Goal: Task Accomplishment & Management: Manage account settings

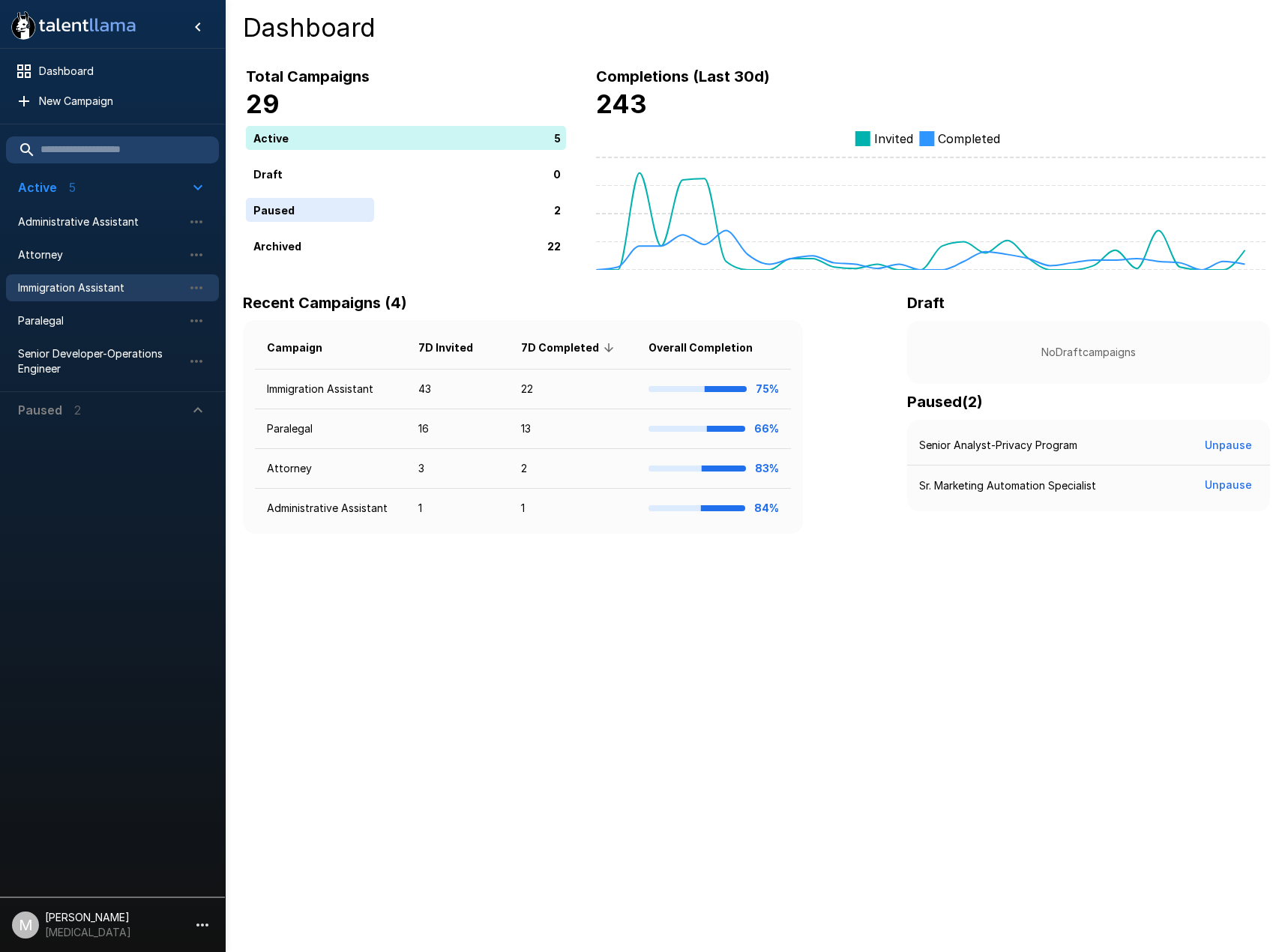
click at [44, 288] on span "Immigration Assistant" at bounding box center [101, 287] width 165 height 15
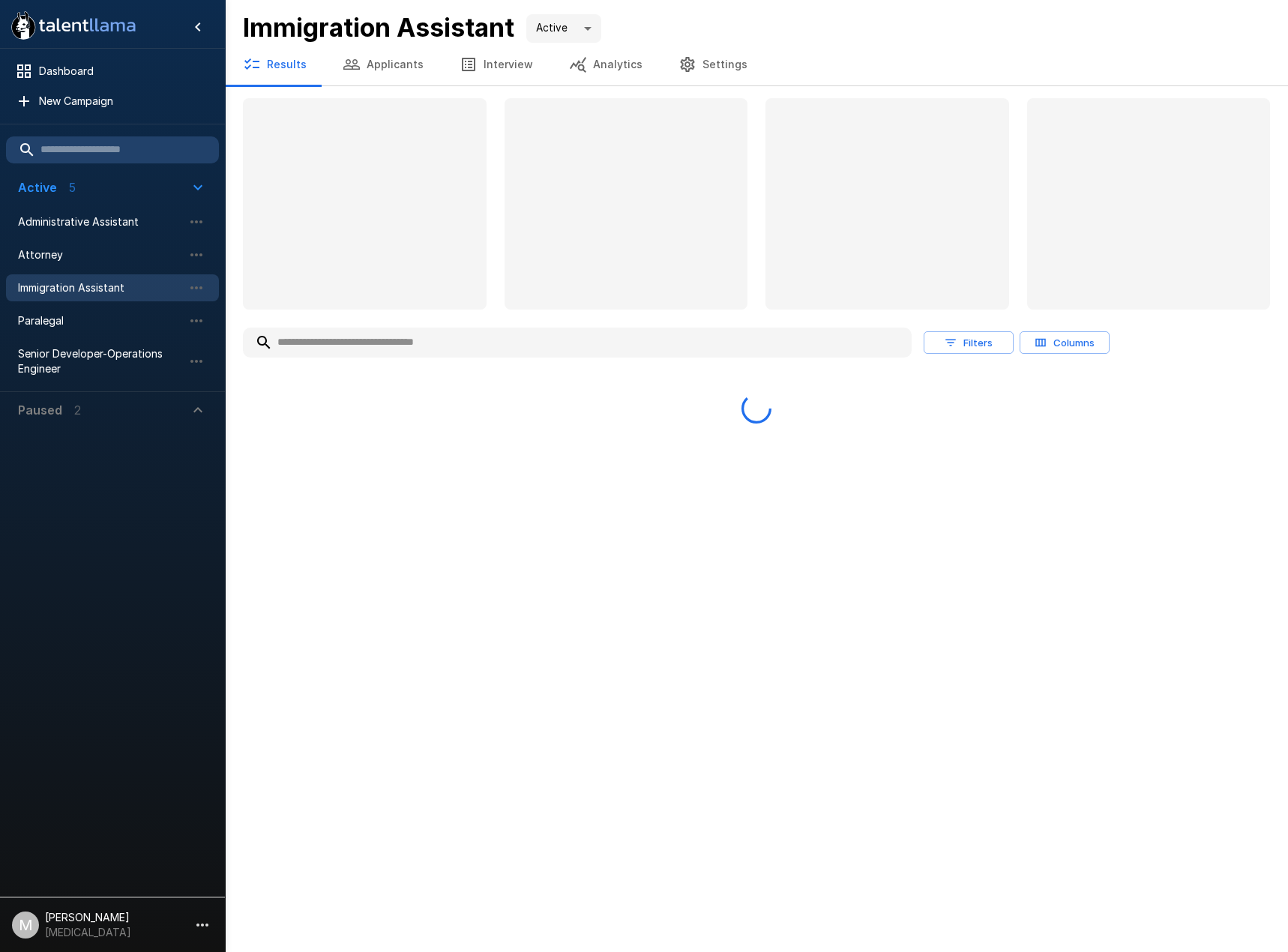
click at [403, 70] on button "Applicants" at bounding box center [383, 64] width 117 height 42
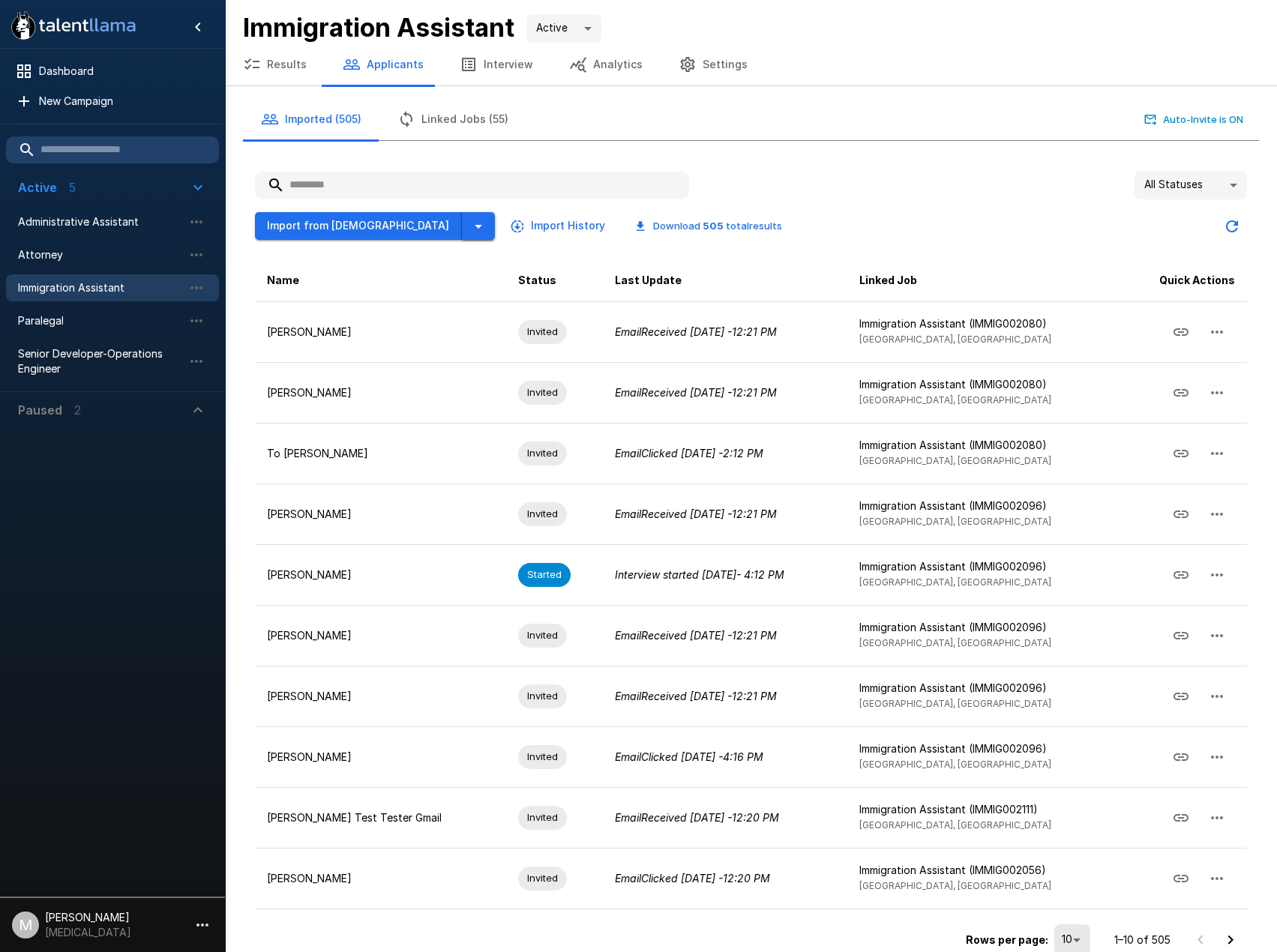
click at [469, 227] on icon "button" at bounding box center [478, 227] width 18 height 18
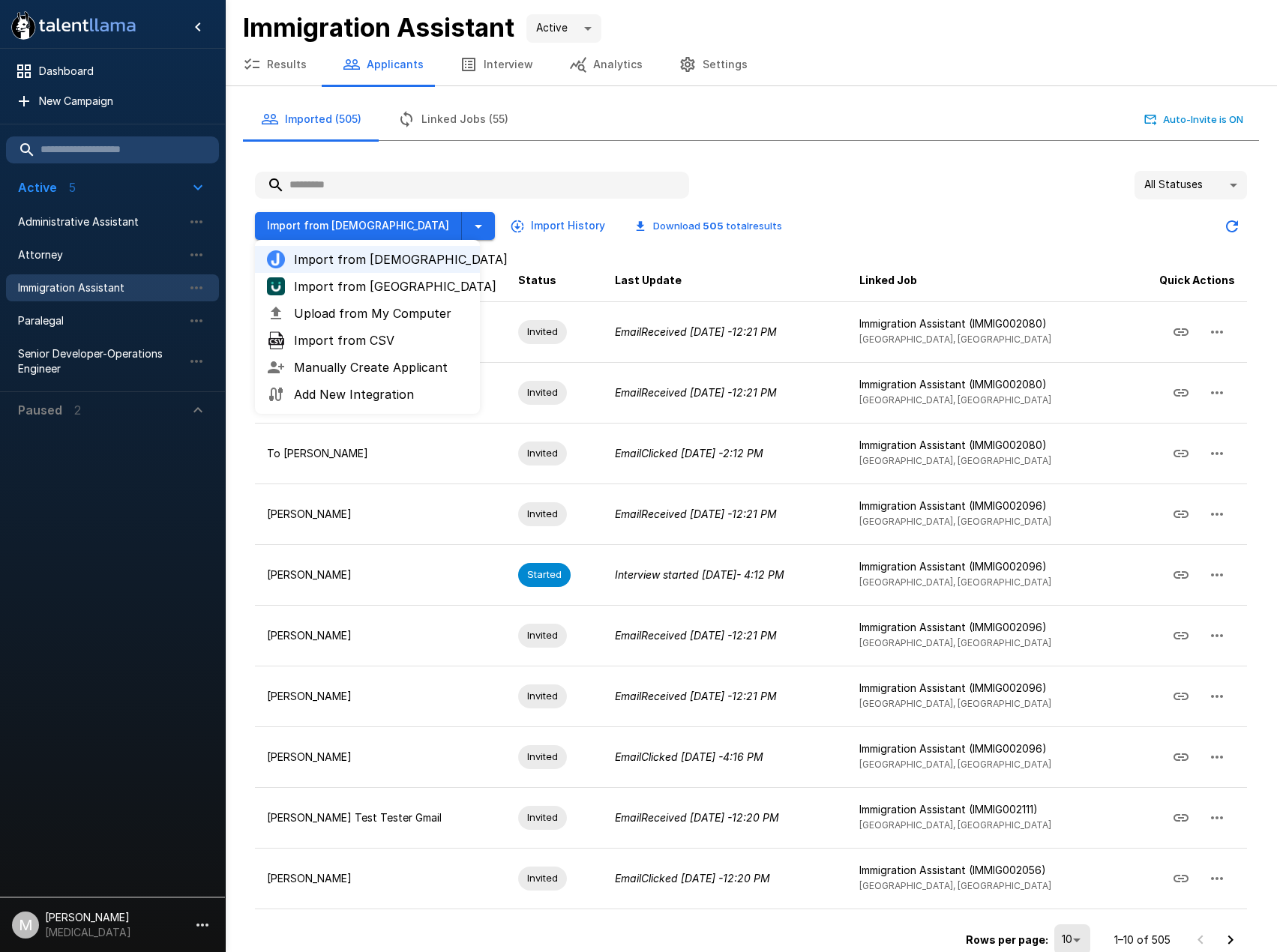
click at [367, 305] on span "Upload from My Computer" at bounding box center [381, 314] width 174 height 18
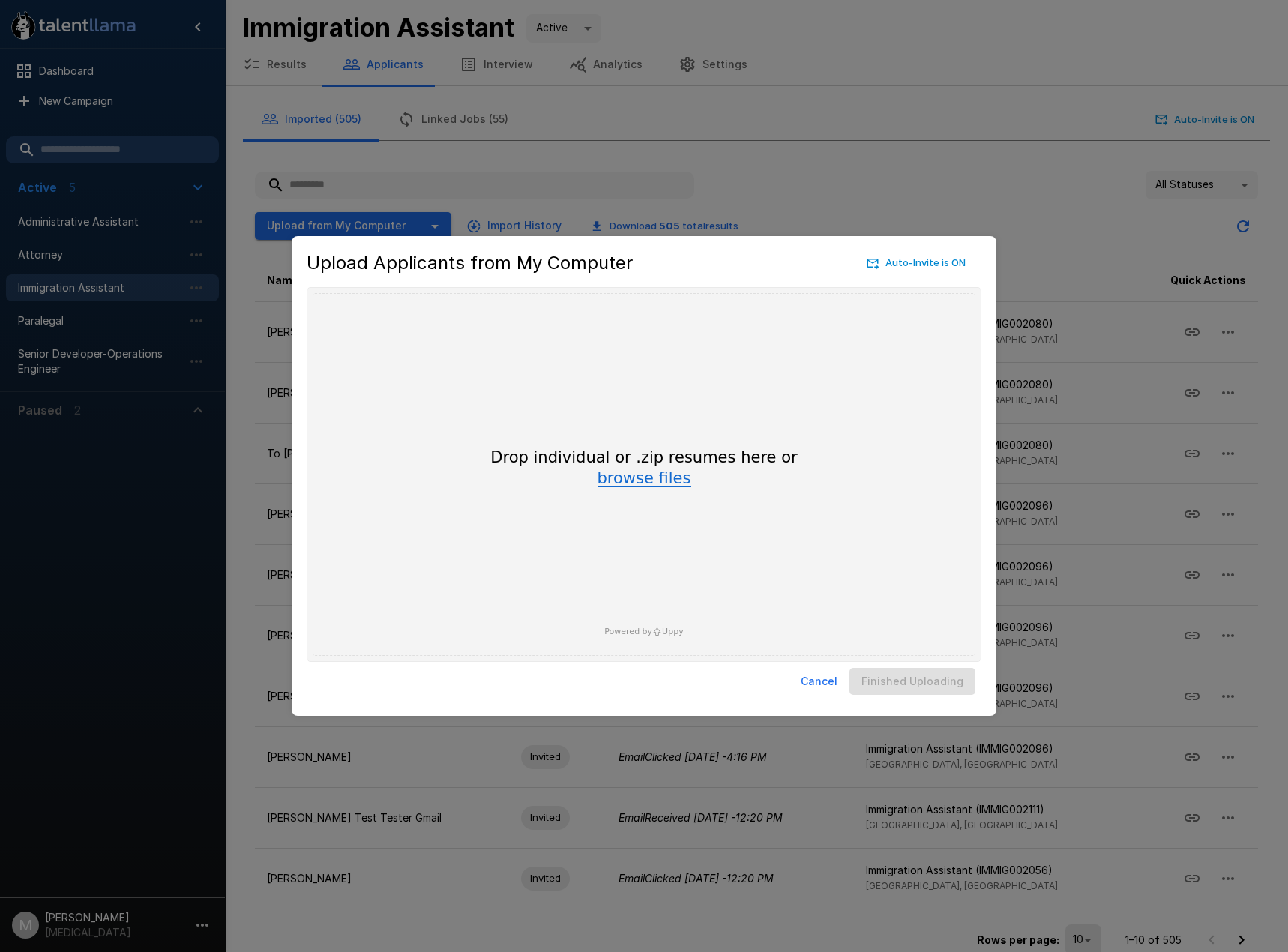
drag, startPoint x: 677, startPoint y: 481, endPoint x: 642, endPoint y: 481, distance: 35.0
click at [677, 481] on button "browse files" at bounding box center [644, 479] width 93 height 16
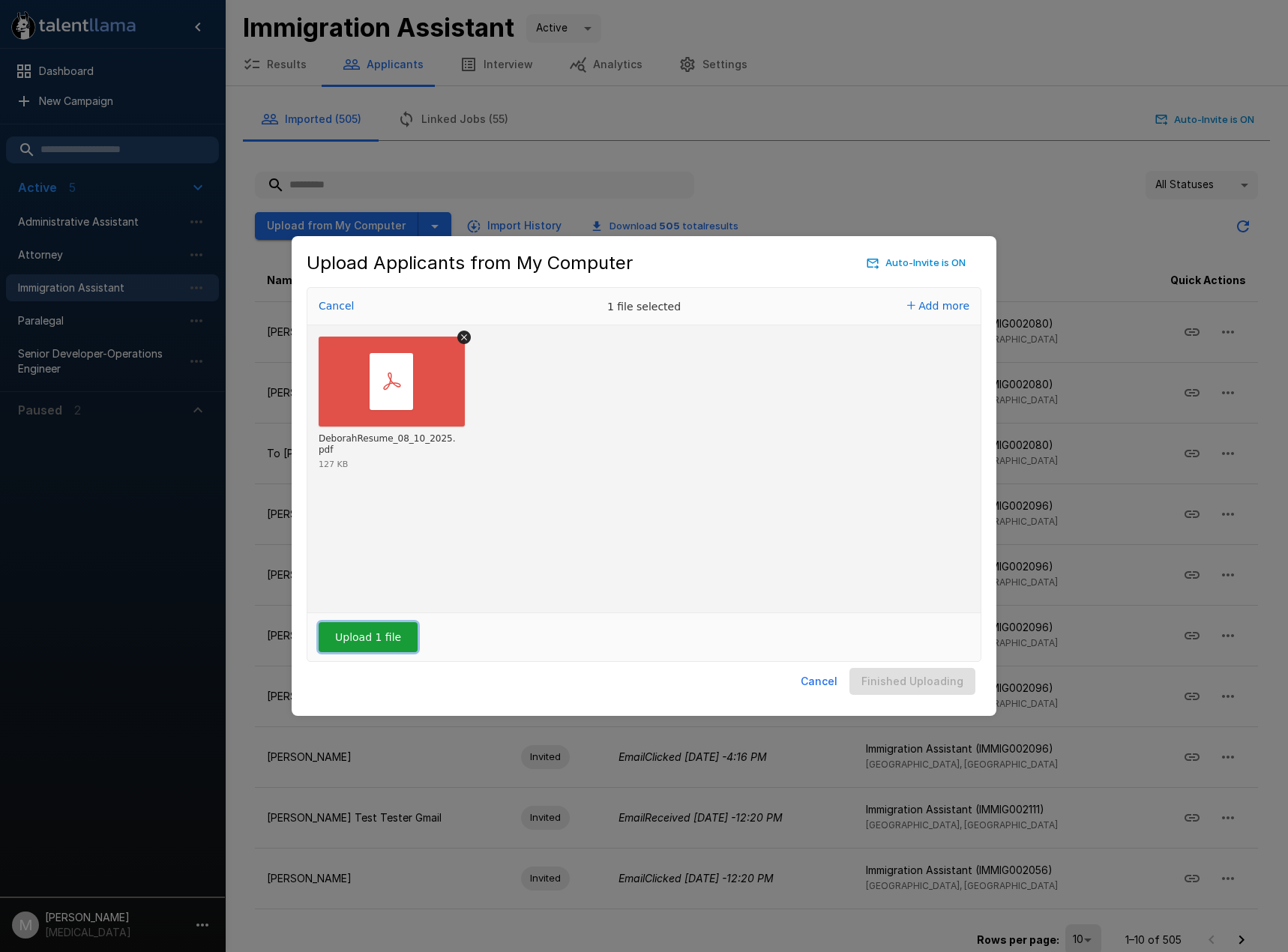
click at [383, 627] on button "Upload 1 file" at bounding box center [367, 636] width 99 height 30
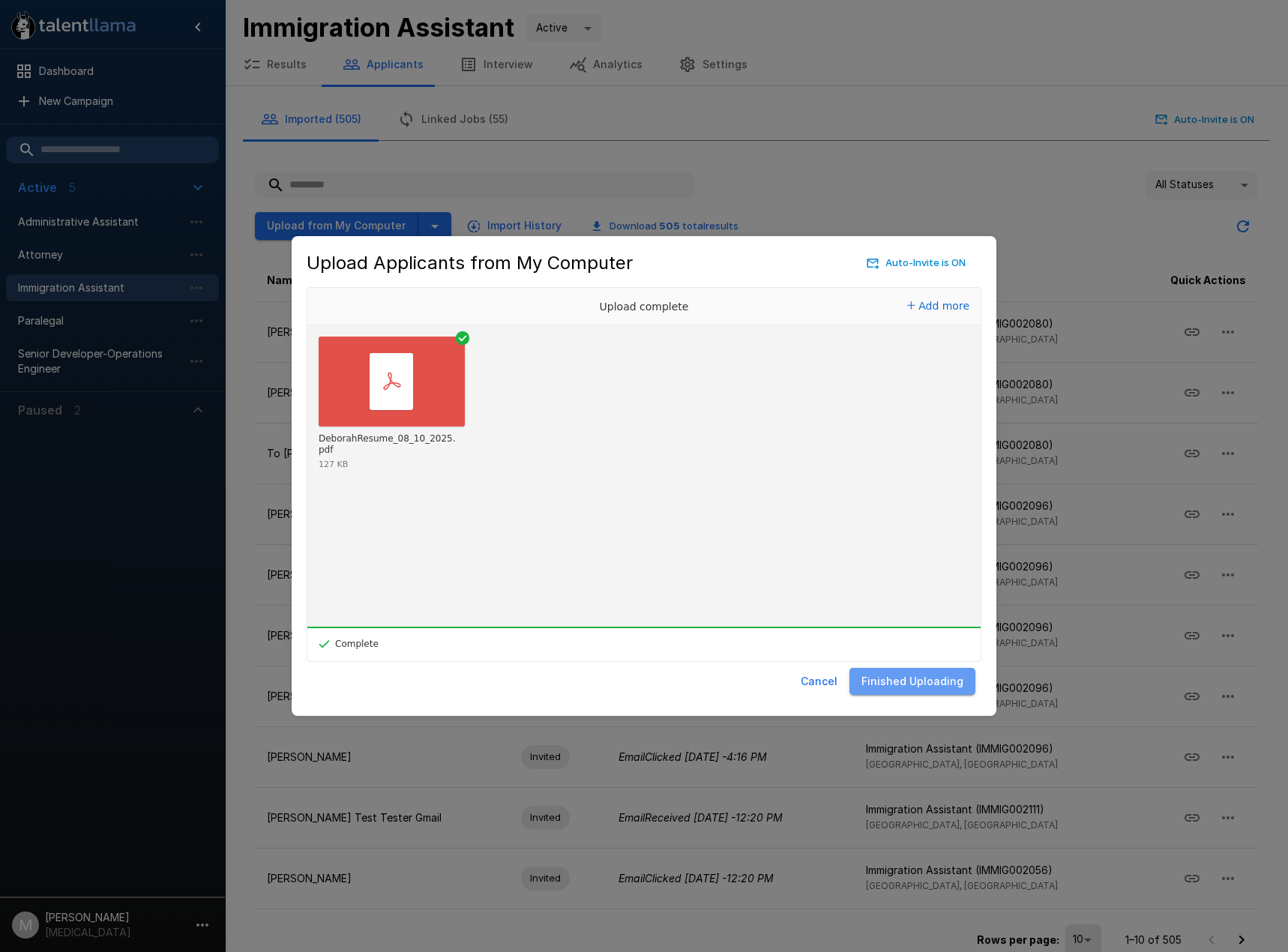
click at [936, 684] on button "Finished Uploading" at bounding box center [912, 682] width 126 height 28
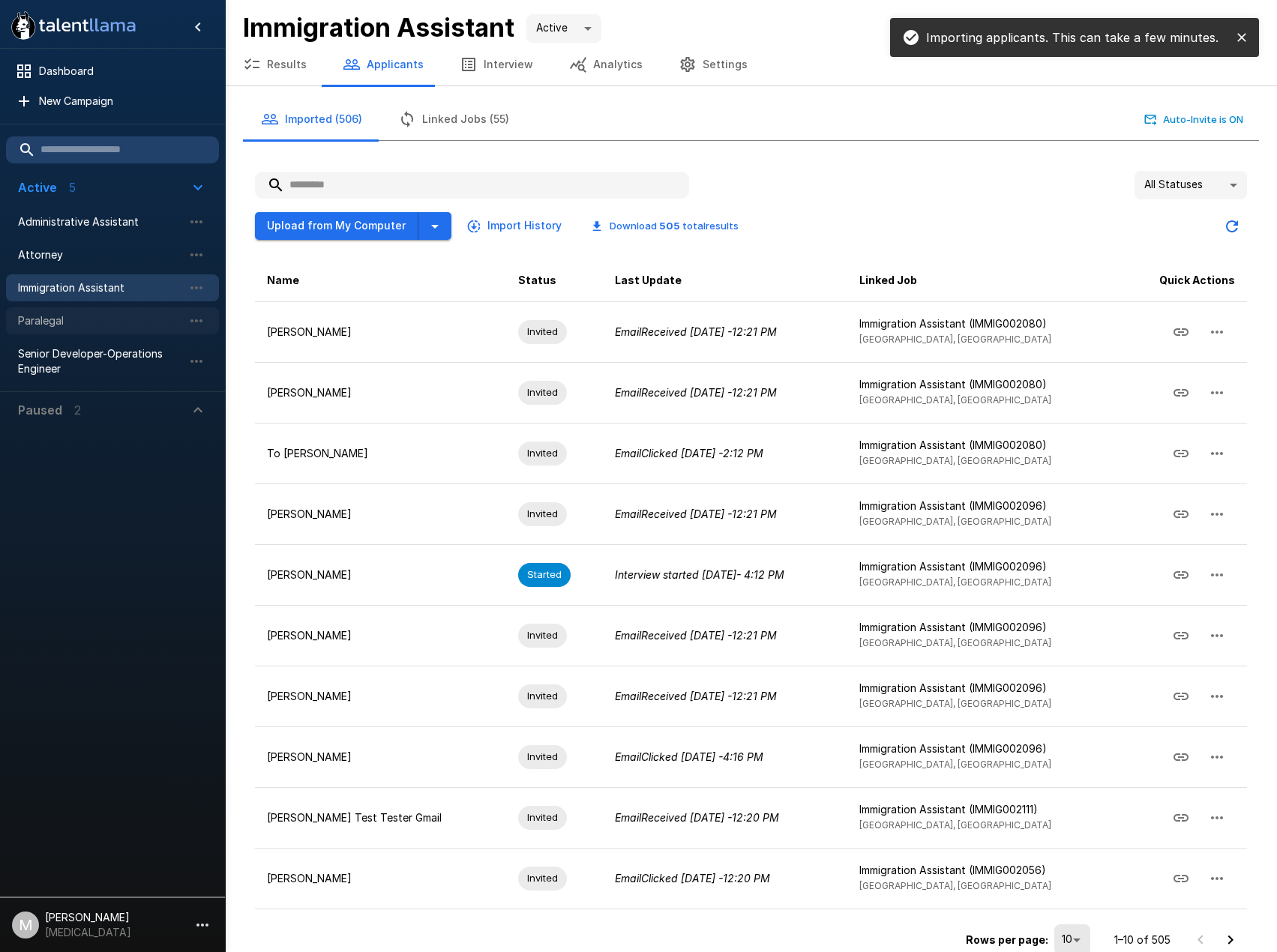
click at [120, 325] on span "Paralegal" at bounding box center [101, 321] width 165 height 15
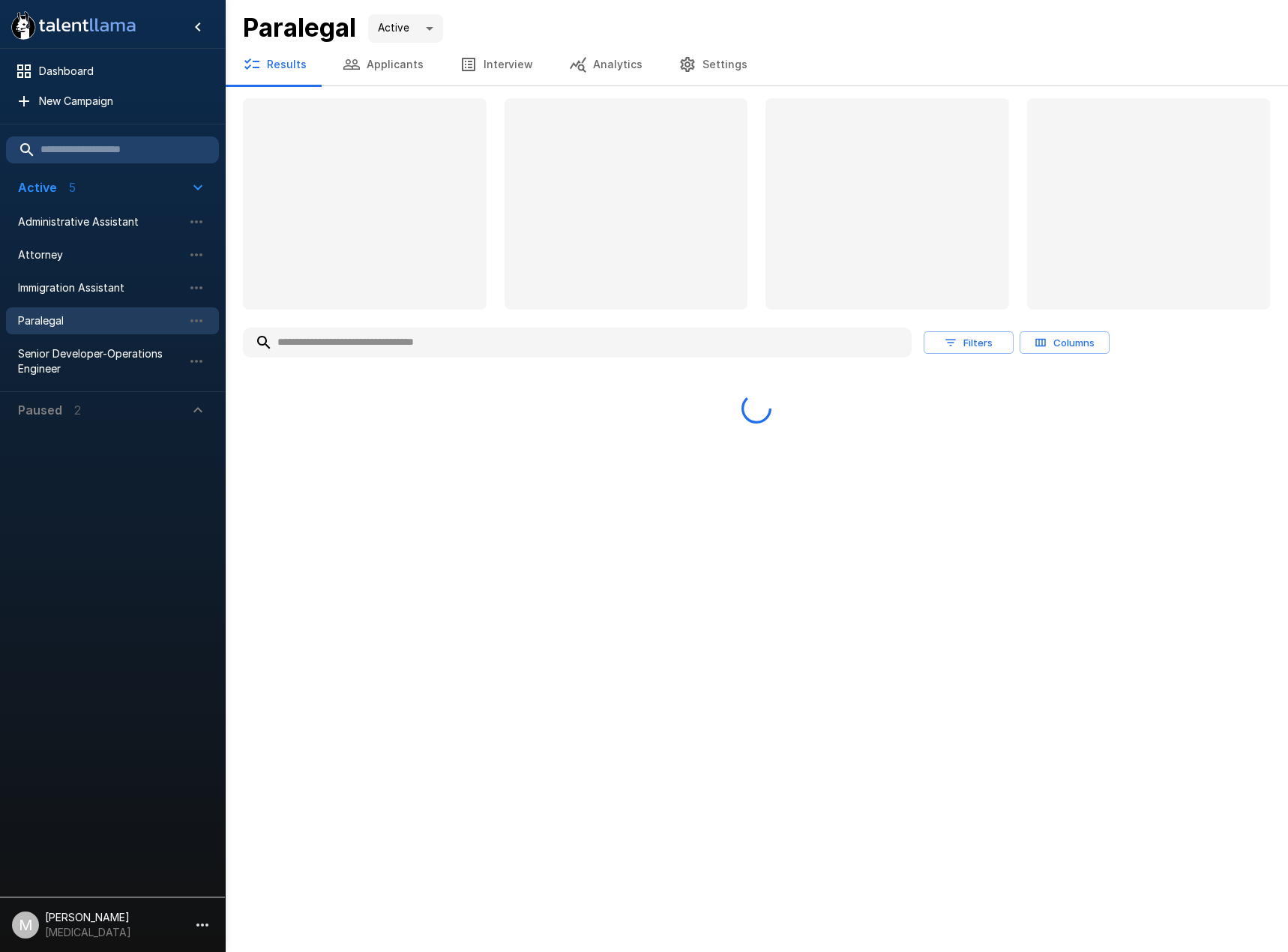
click at [355, 344] on input "text" at bounding box center [577, 343] width 668 height 27
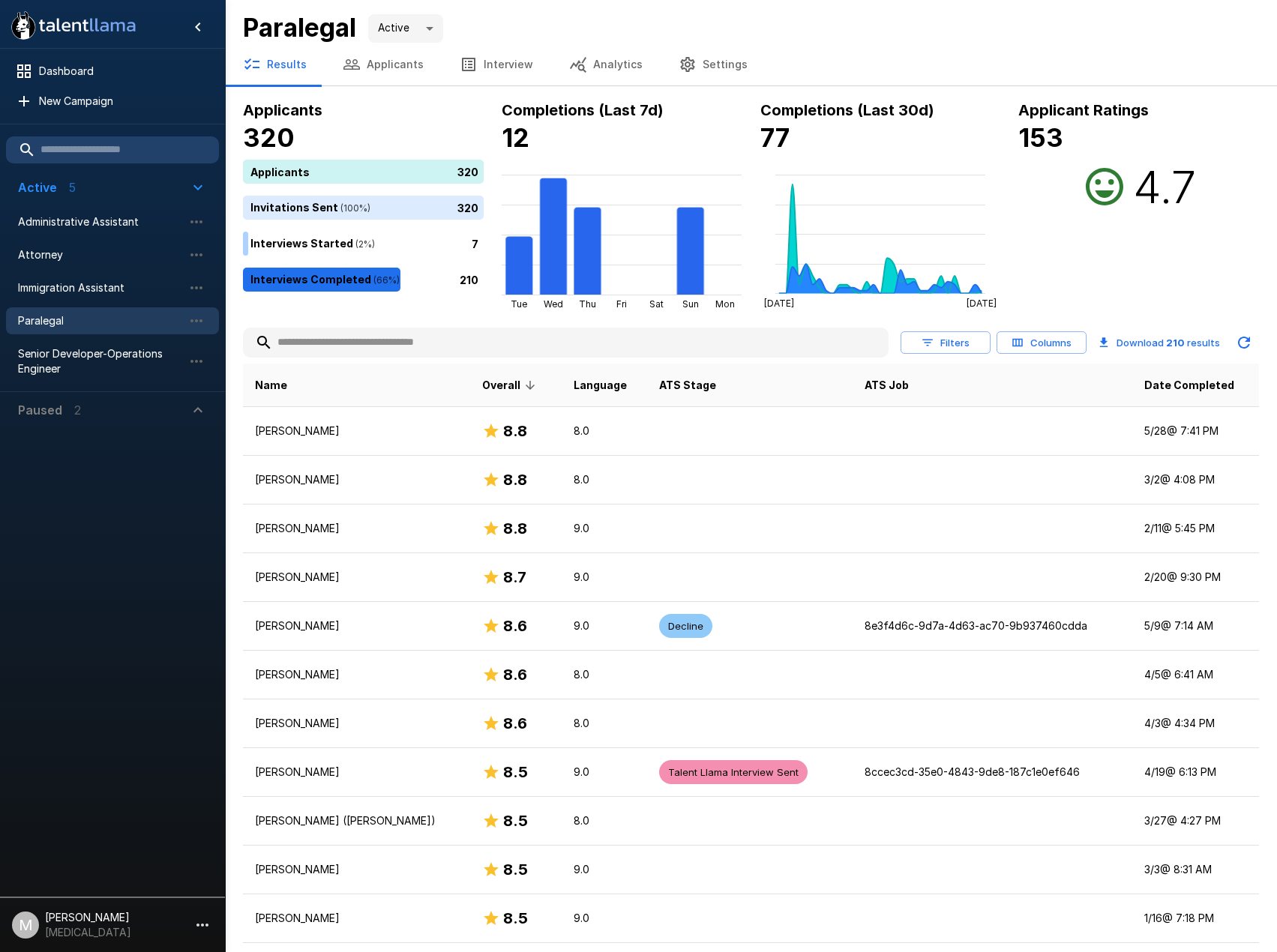
click at [355, 344] on input "text" at bounding box center [566, 343] width 646 height 27
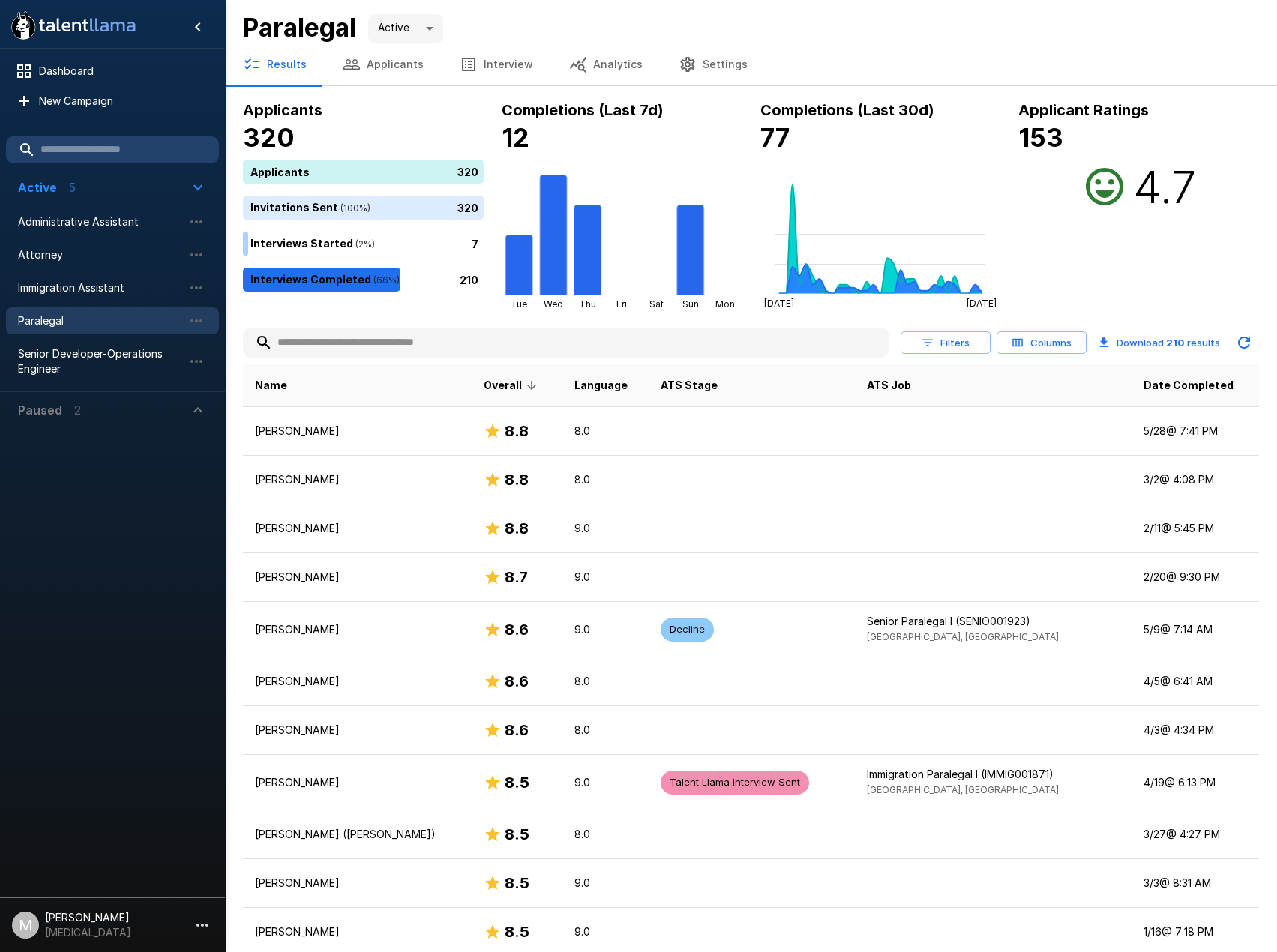
click at [355, 344] on input "text" at bounding box center [566, 343] width 646 height 27
click at [348, 350] on input "text" at bounding box center [566, 343] width 646 height 27
click at [354, 339] on input "text" at bounding box center [566, 343] width 646 height 27
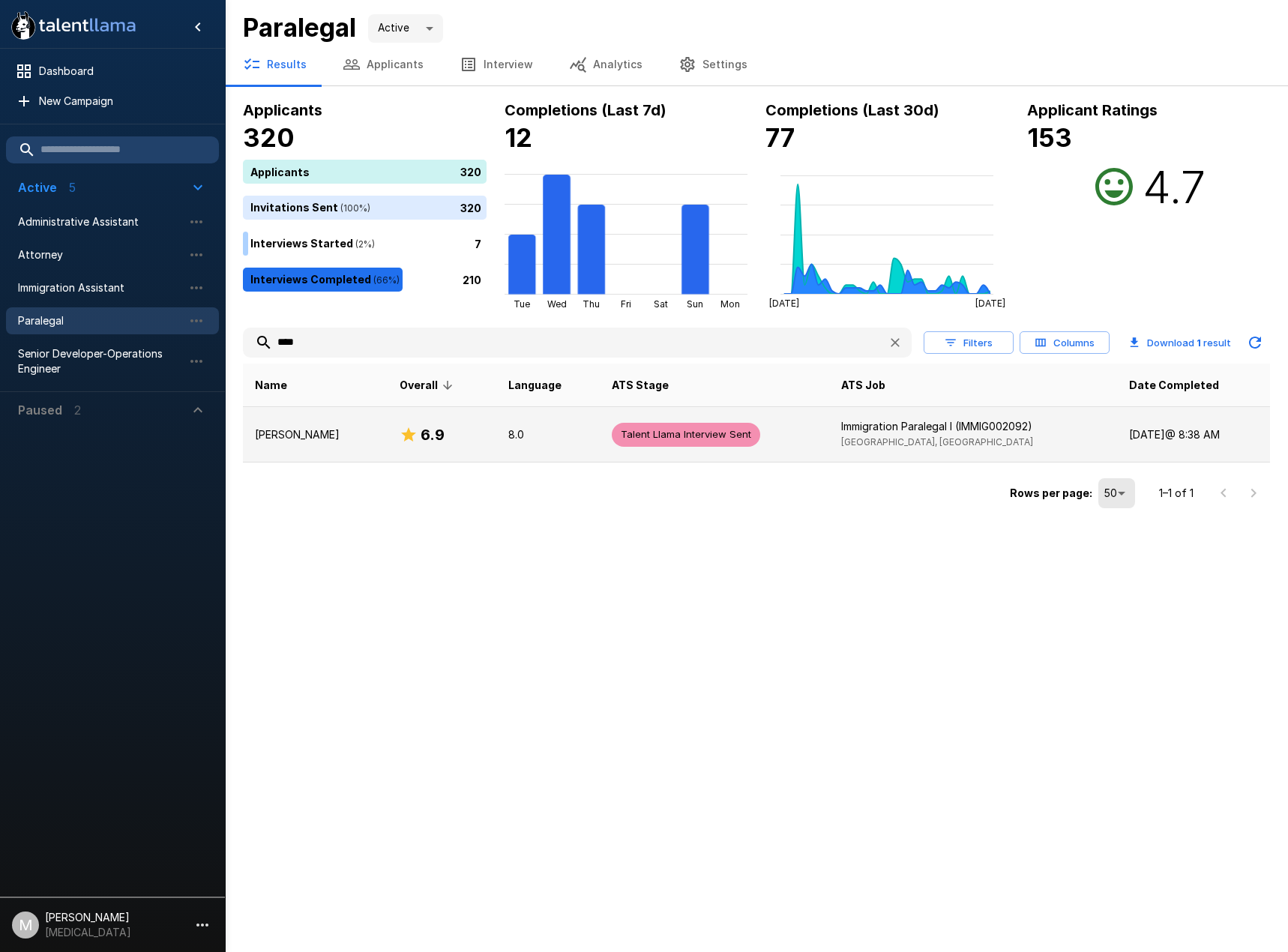
type input "****"
click at [366, 432] on td "Chaitrali Thote" at bounding box center [316, 434] width 145 height 55
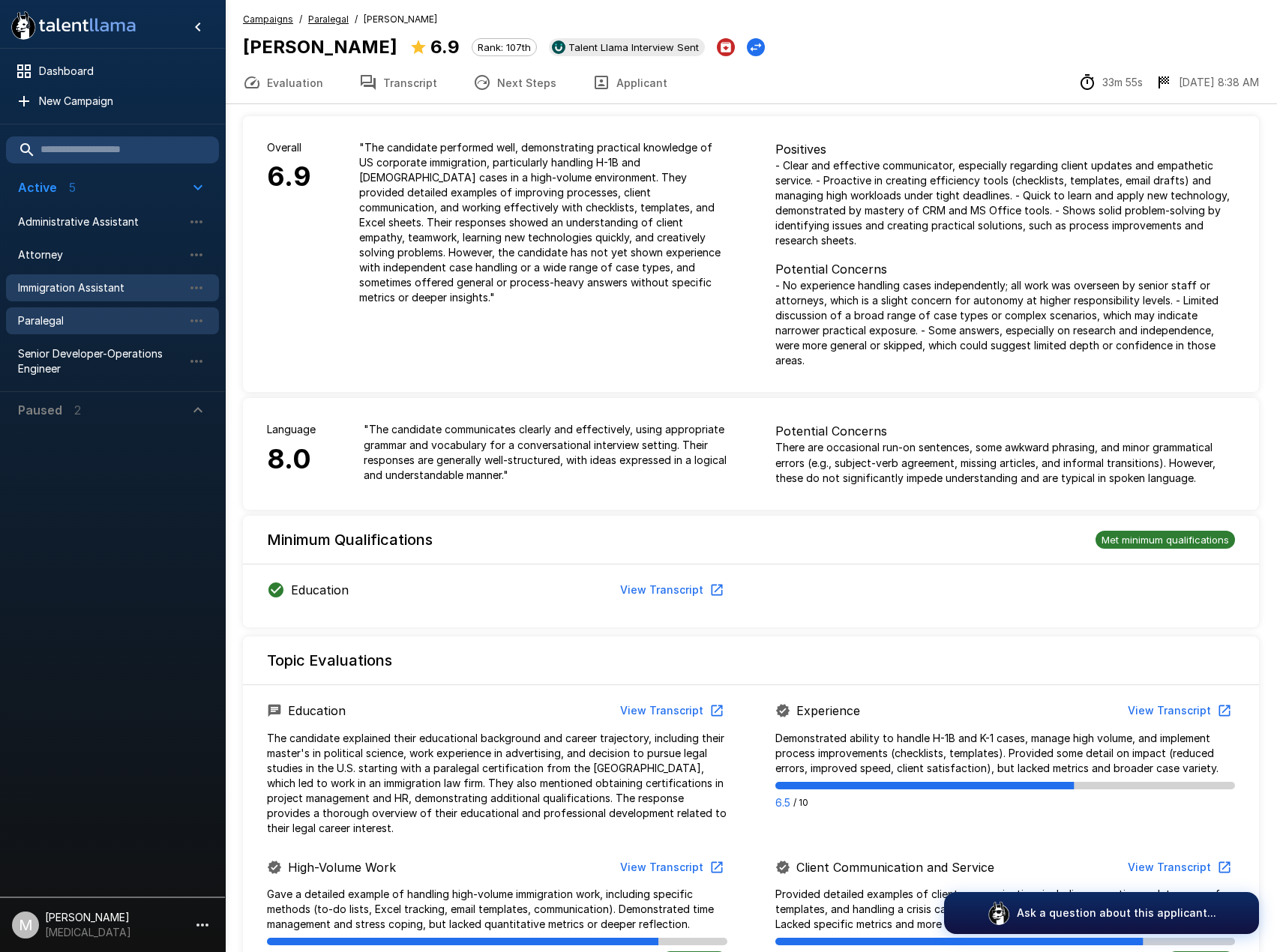
click at [60, 297] on div "Immigration Assistant" at bounding box center [112, 288] width 213 height 27
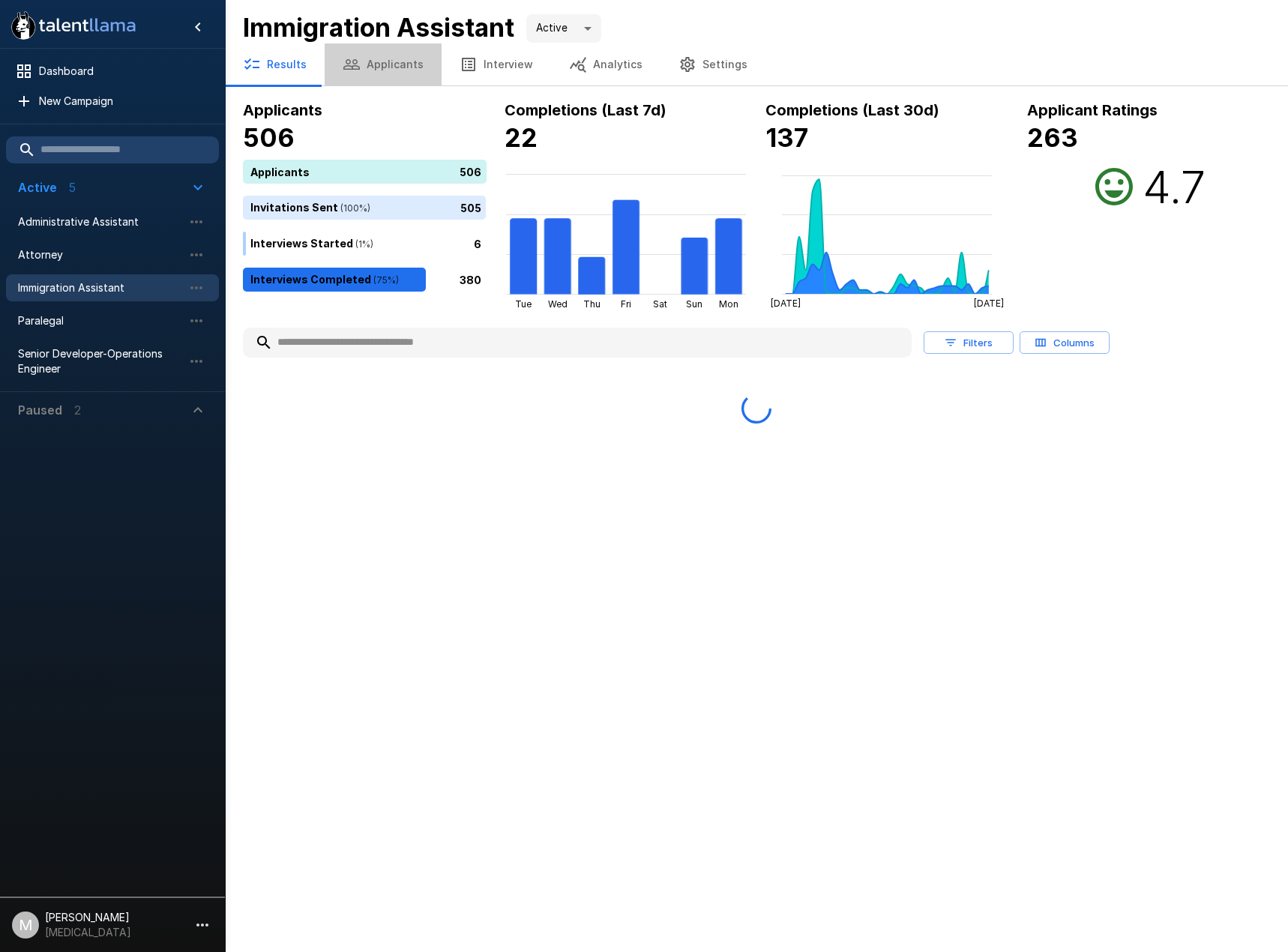
click at [390, 66] on button "Applicants" at bounding box center [383, 64] width 117 height 42
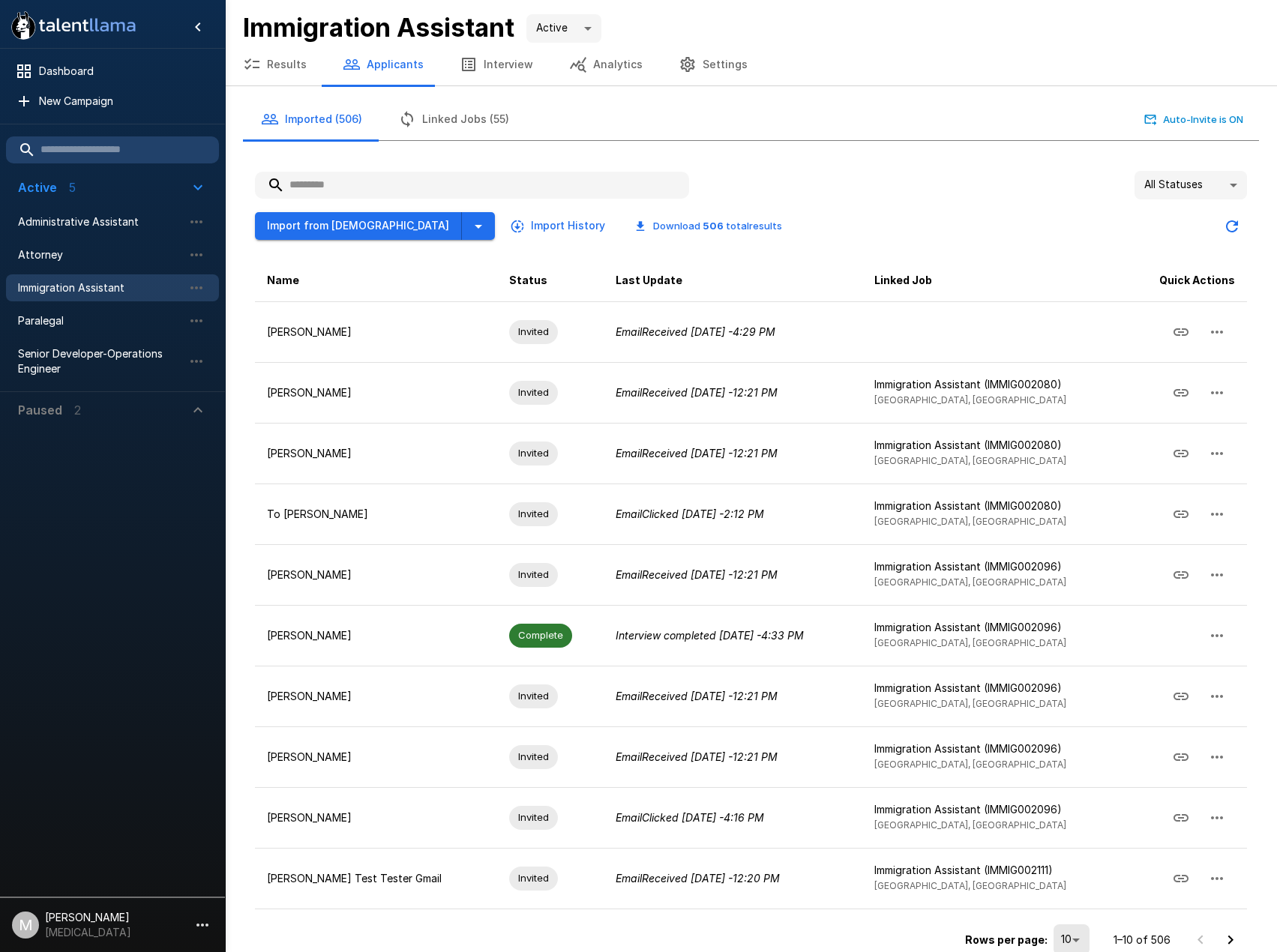
click at [422, 225] on div "Import from Jobvite Import History Download 506 total results" at bounding box center [524, 226] width 539 height 28
click at [462, 227] on button "button" at bounding box center [478, 226] width 33 height 28
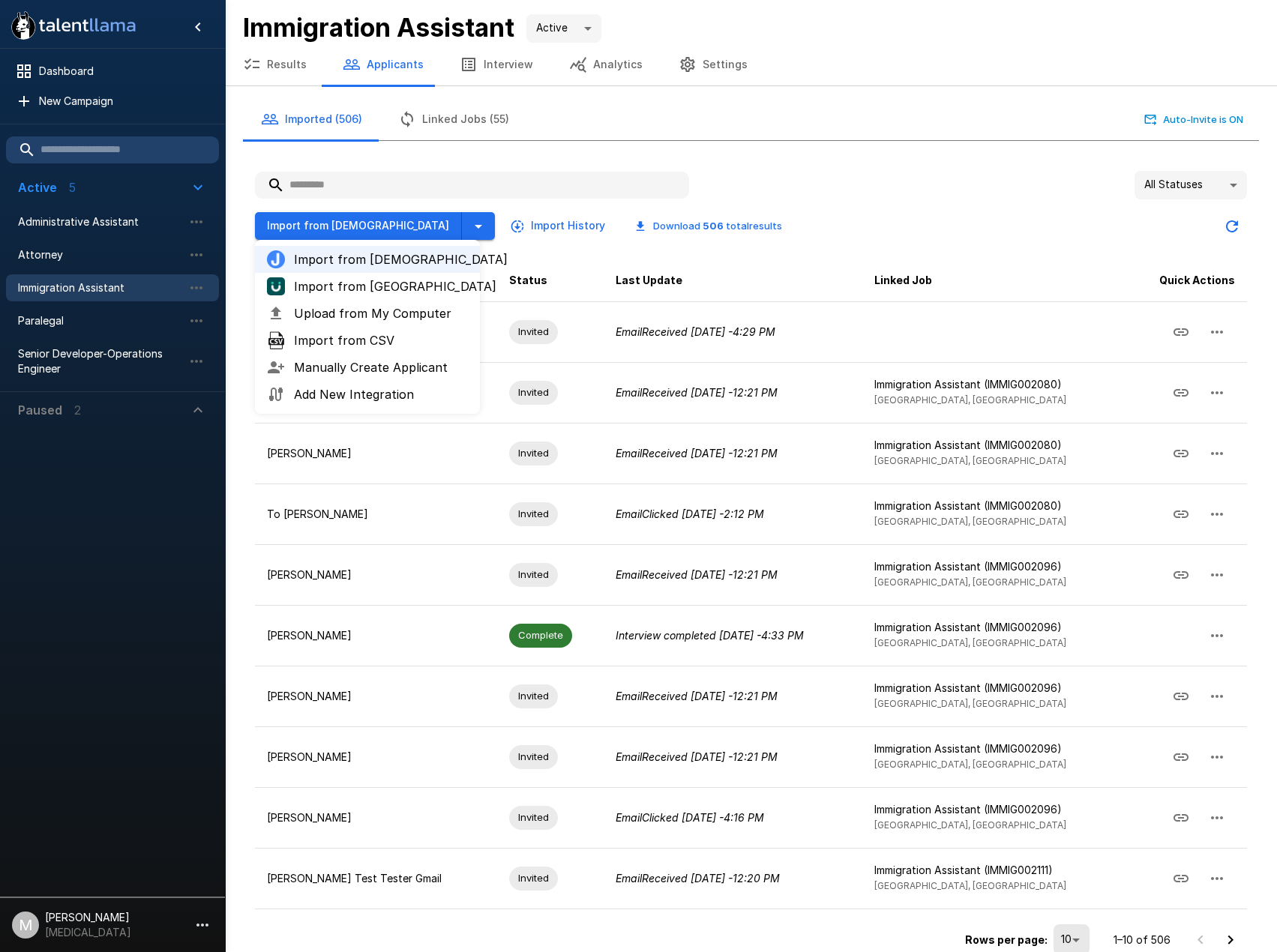
click at [385, 314] on span "Upload from My Computer" at bounding box center [381, 314] width 174 height 18
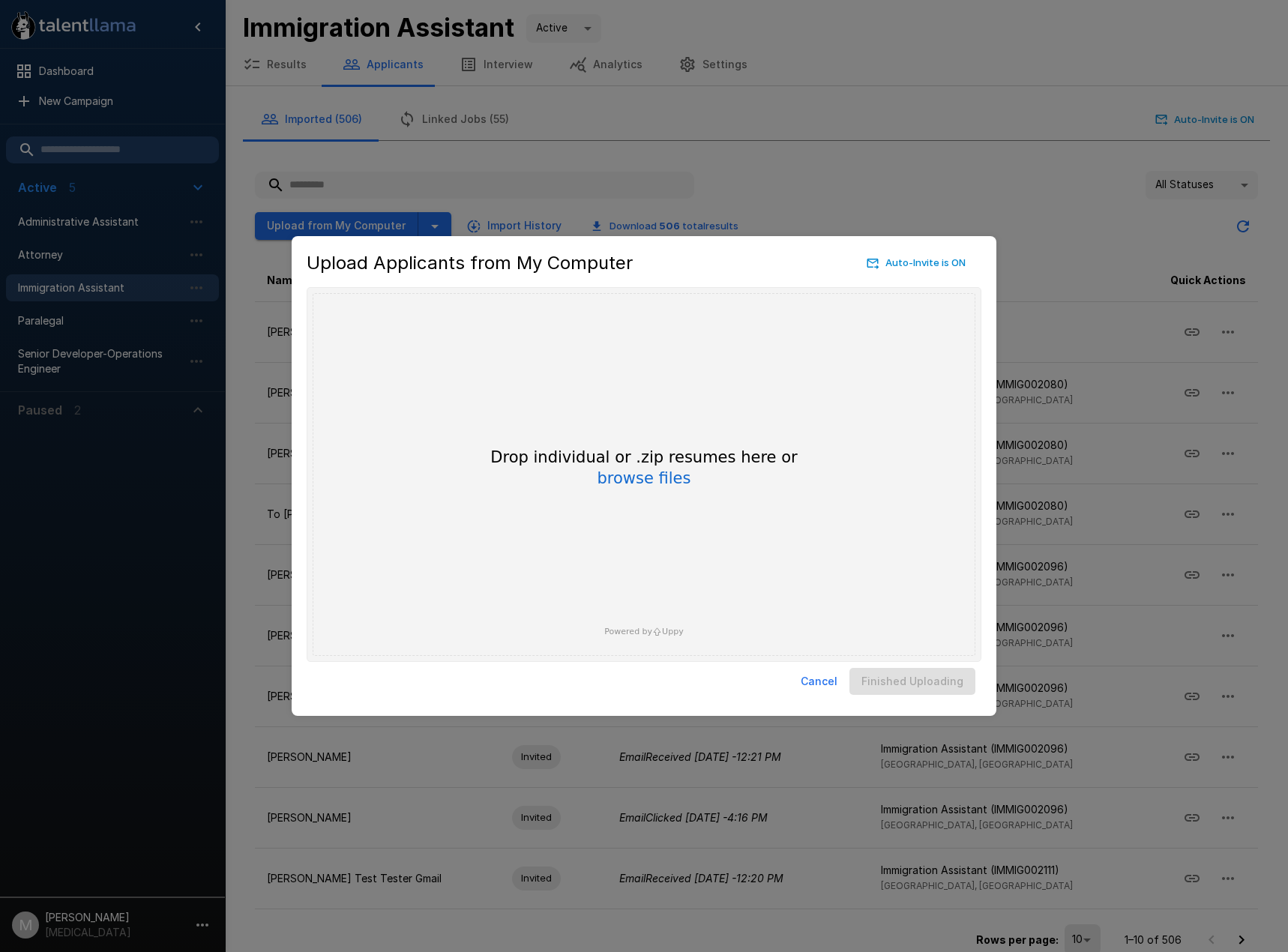
click at [672, 490] on div "Drop individual or .zip resumes here or browse files Powered by Uppy" at bounding box center [644, 474] width 663 height 363
click at [665, 478] on button "browse files" at bounding box center [644, 479] width 93 height 16
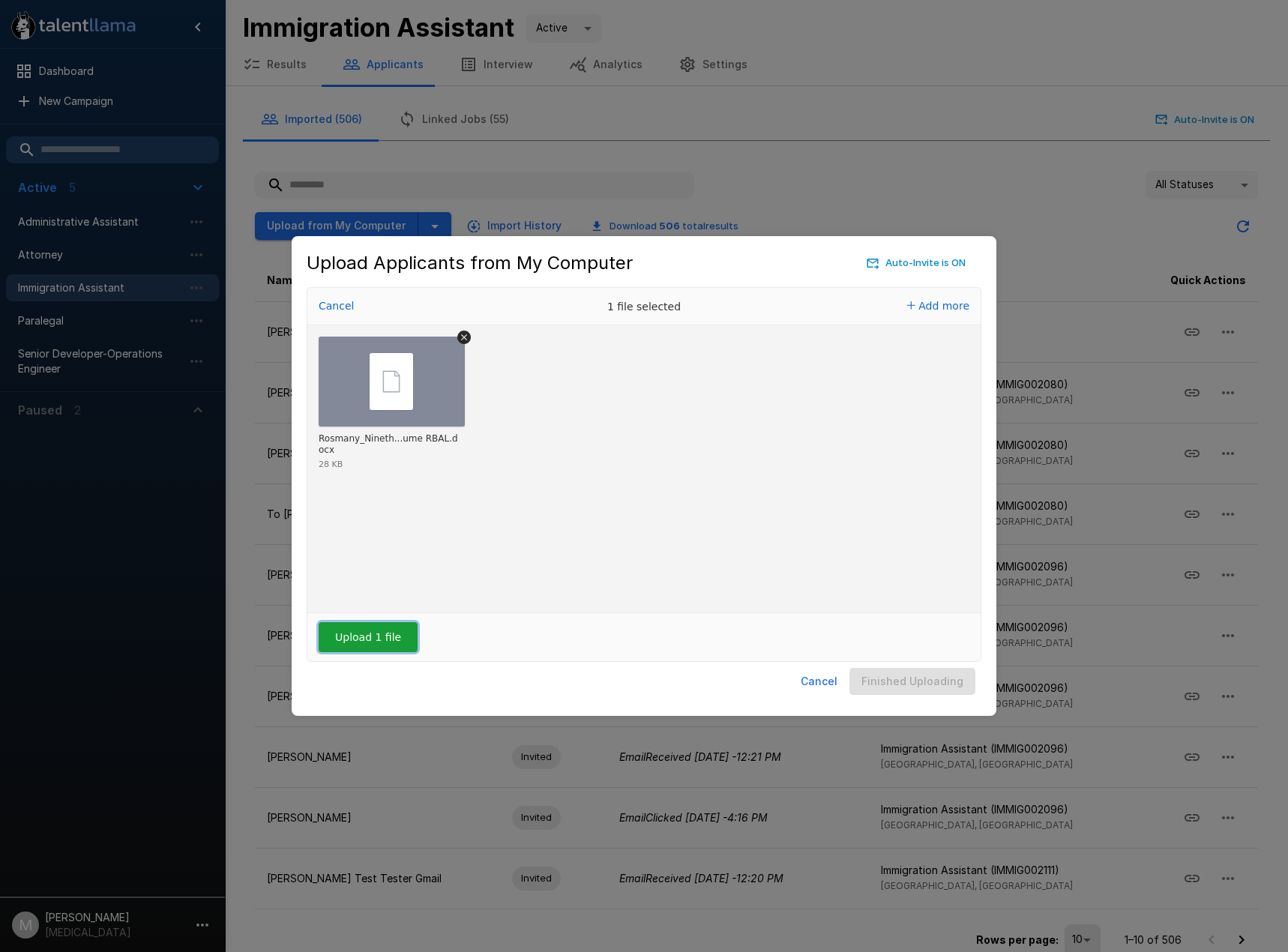
click at [383, 646] on button "Upload 1 file" at bounding box center [367, 636] width 99 height 30
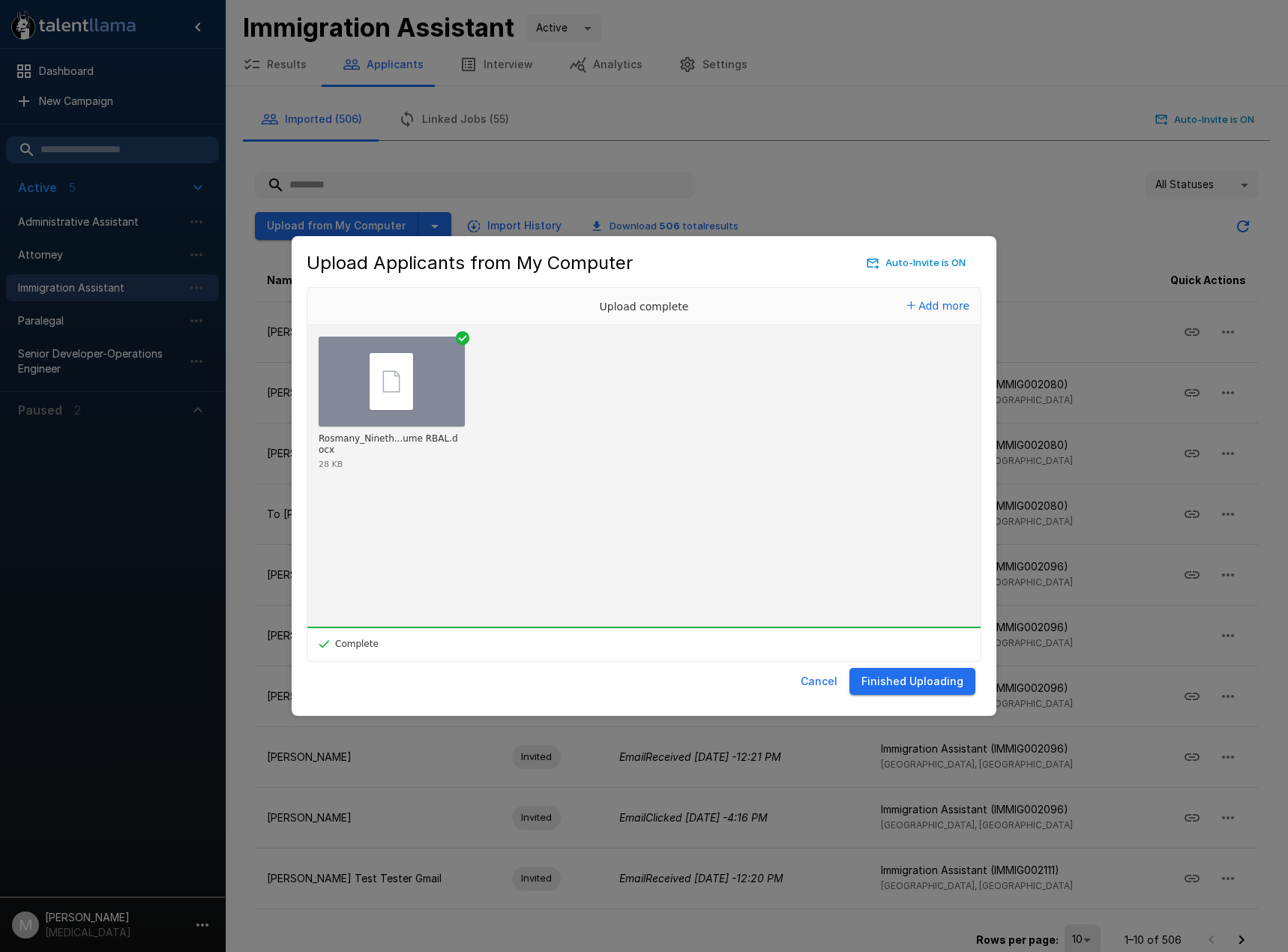
click at [921, 690] on button "Finished Uploading" at bounding box center [912, 682] width 126 height 28
